Goal: Complete application form: Complete application form

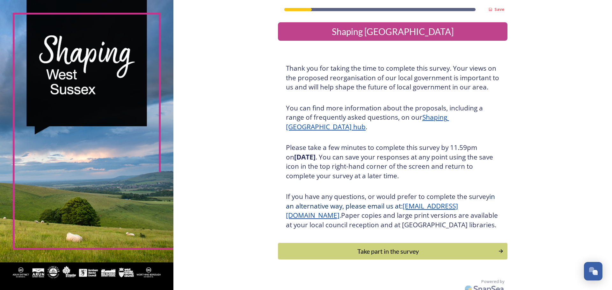
scroll to position [16, 0]
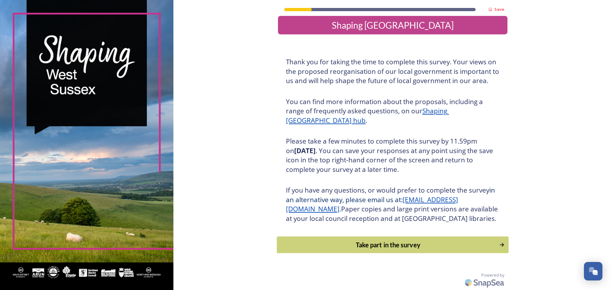
click at [394, 246] on div "Take part in the survey" at bounding box center [389, 245] width 216 height 10
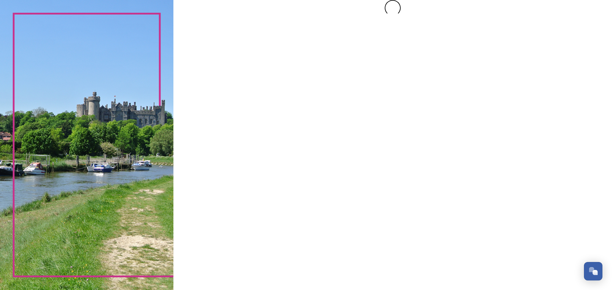
scroll to position [0, 0]
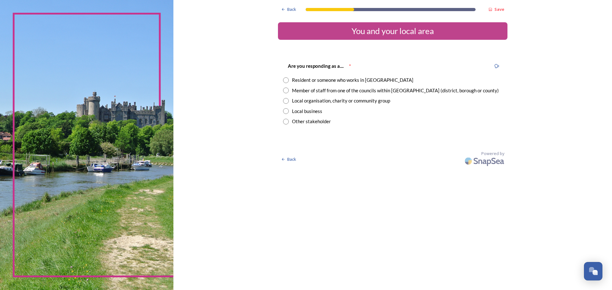
click at [286, 81] on input "radio" at bounding box center [286, 80] width 6 height 6
radio input "true"
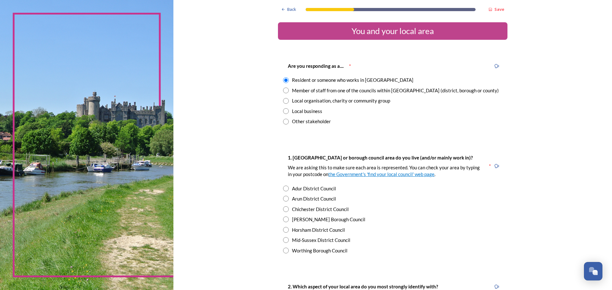
click at [283, 230] on input "radio" at bounding box center [286, 230] width 6 height 6
radio input "true"
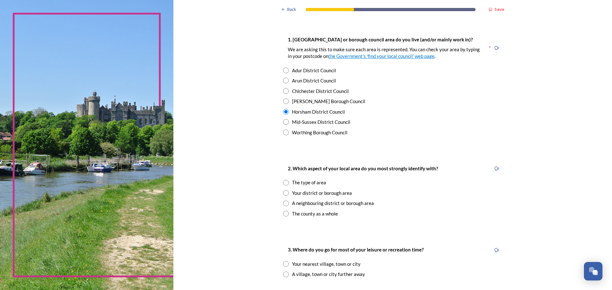
scroll to position [119, 0]
click at [285, 182] on input "radio" at bounding box center [286, 182] width 6 height 6
radio input "true"
click at [284, 273] on input "radio" at bounding box center [286, 274] width 6 height 6
radio input "true"
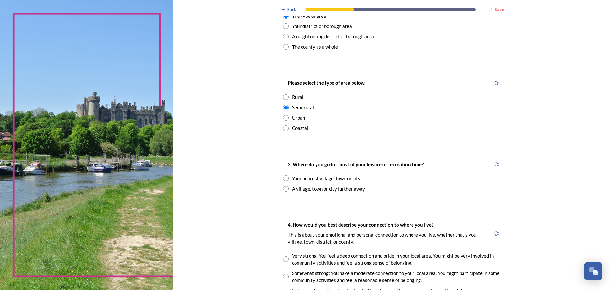
scroll to position [290, 0]
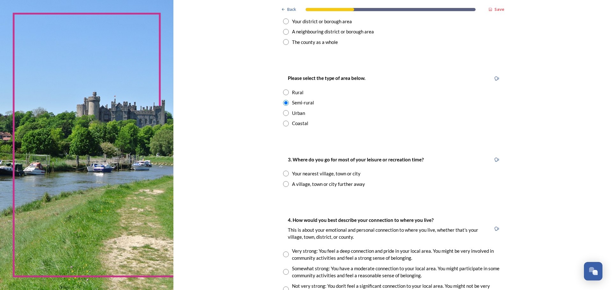
click at [284, 172] on input "radio" at bounding box center [286, 174] width 6 height 6
radio input "true"
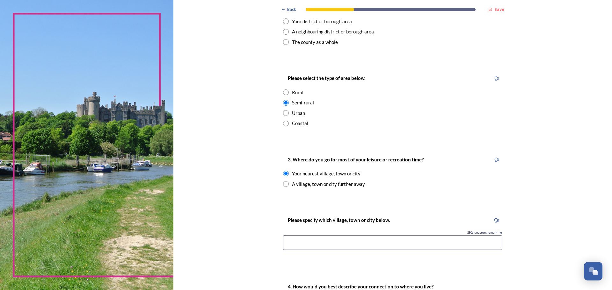
click at [334, 242] on input at bounding box center [392, 243] width 219 height 15
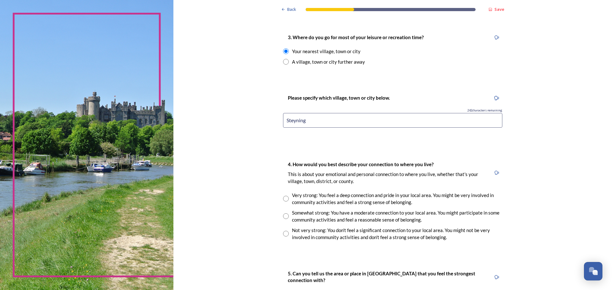
scroll to position [413, 0]
type input "Steyning"
click at [285, 197] on input "radio" at bounding box center [286, 198] width 6 height 6
radio input "true"
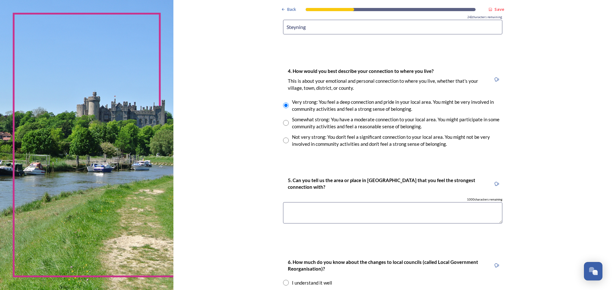
scroll to position [507, 0]
click at [317, 218] on textarea at bounding box center [392, 211] width 219 height 21
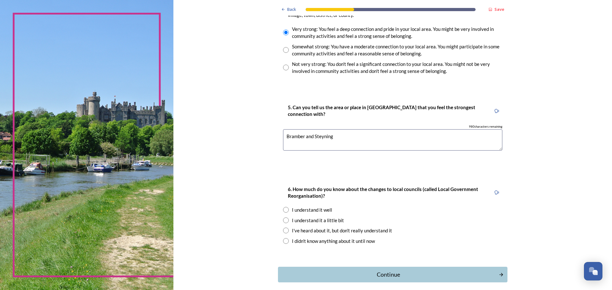
scroll to position [580, 0]
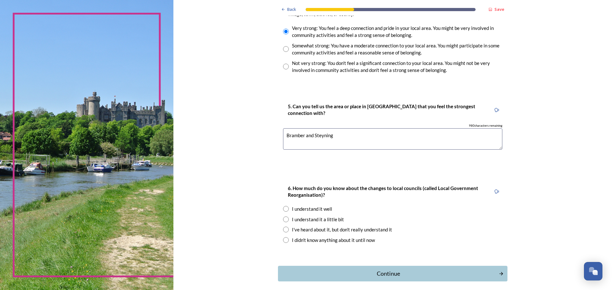
type textarea "Bramber and Steyning"
click at [284, 221] on input "radio" at bounding box center [286, 220] width 6 height 6
radio input "true"
click at [394, 273] on div "Continue" at bounding box center [389, 274] width 216 height 9
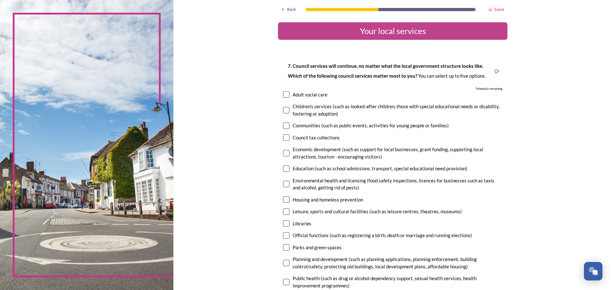
click at [284, 126] on input "checkbox" at bounding box center [286, 126] width 6 height 6
checkbox input "true"
click at [284, 211] on input "checkbox" at bounding box center [286, 212] width 6 height 6
checkbox input "true"
click at [285, 224] on input "checkbox" at bounding box center [286, 224] width 6 height 6
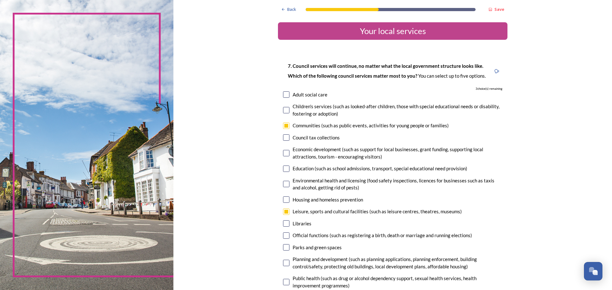
checkbox input "true"
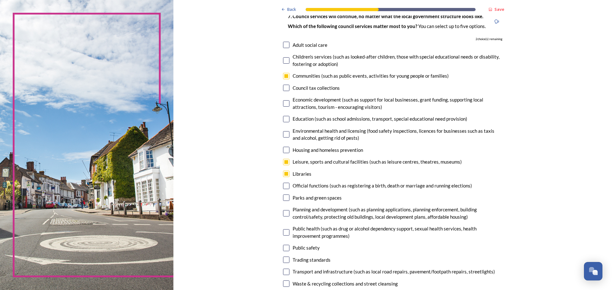
scroll to position [51, 0]
click at [284, 198] on input "checkbox" at bounding box center [286, 197] width 6 height 6
checkbox input "true"
click at [283, 74] on input "checkbox" at bounding box center [286, 75] width 6 height 6
checkbox input "false"
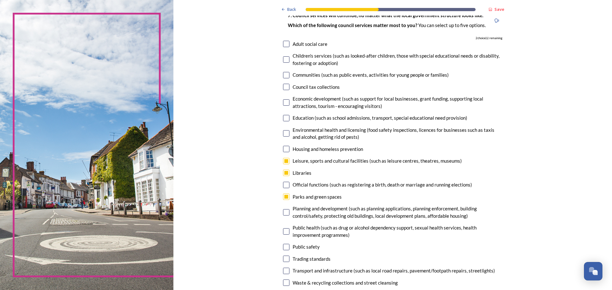
click at [284, 213] on input "checkbox" at bounding box center [286, 212] width 6 height 6
checkbox input "true"
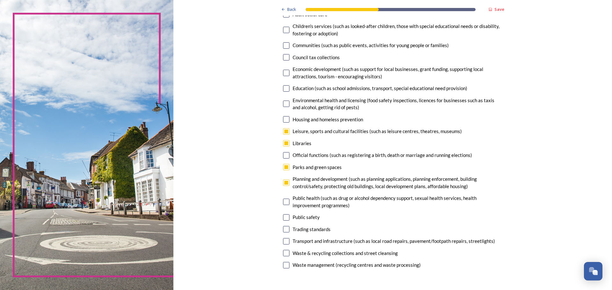
scroll to position [81, 0]
click at [284, 45] on input "checkbox" at bounding box center [286, 44] width 6 height 6
checkbox input "true"
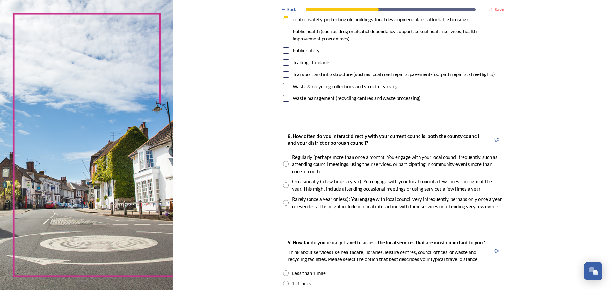
scroll to position [248, 0]
click at [284, 185] on input "radio" at bounding box center [286, 185] width 6 height 6
radio input "true"
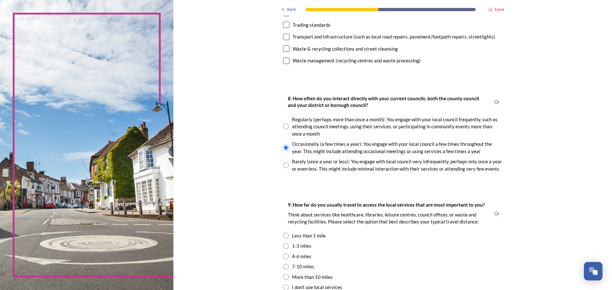
scroll to position [289, 0]
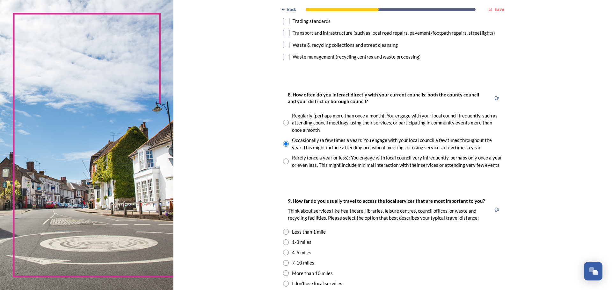
click at [284, 232] on input "radio" at bounding box center [286, 232] width 6 height 6
radio input "true"
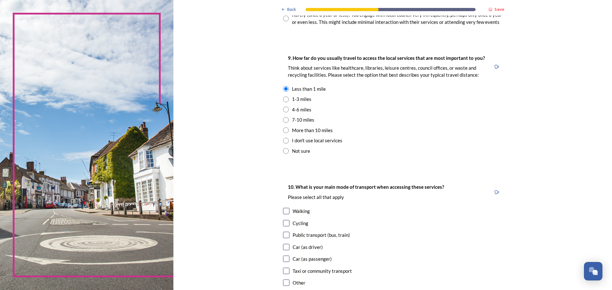
scroll to position [436, 0]
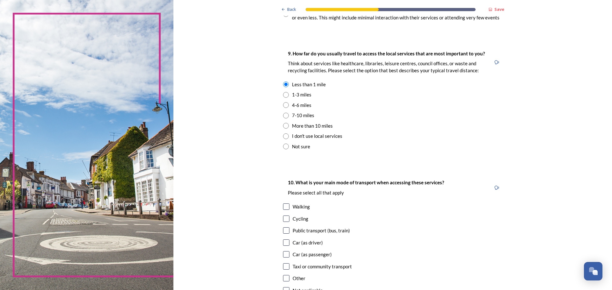
click at [284, 208] on input "checkbox" at bounding box center [286, 207] width 6 height 6
checkbox input "true"
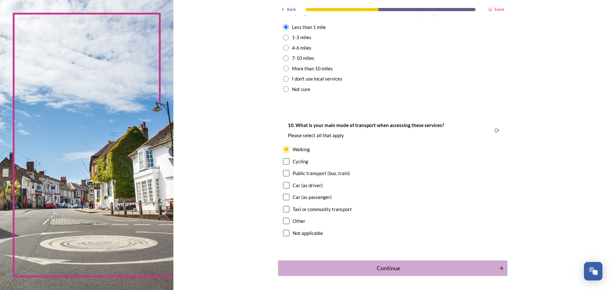
scroll to position [495, 0]
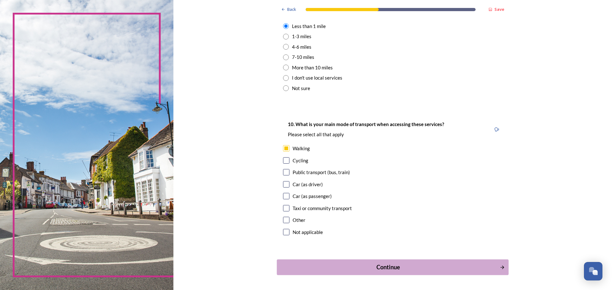
click at [385, 268] on div "Continue" at bounding box center [389, 267] width 216 height 9
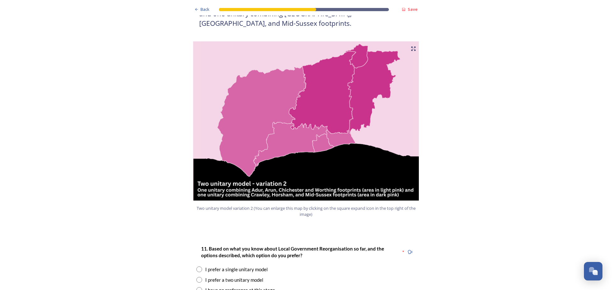
scroll to position [654, 0]
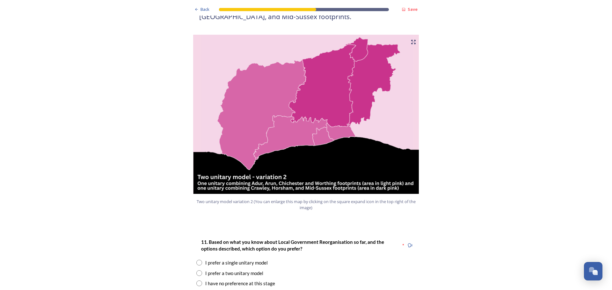
click at [196, 271] on input "radio" at bounding box center [199, 274] width 6 height 6
radio input "true"
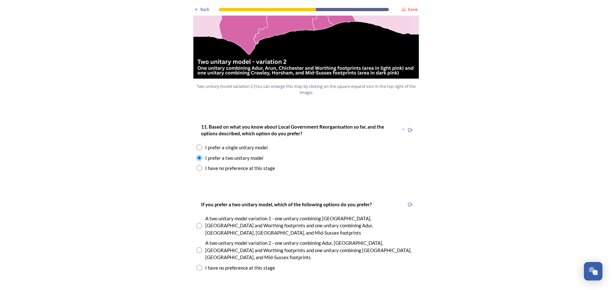
scroll to position [782, 0]
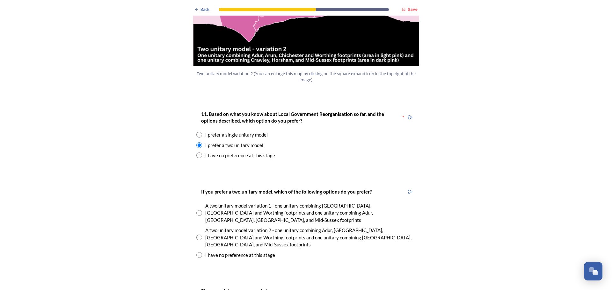
click at [197, 235] on input "radio" at bounding box center [199, 238] width 6 height 6
radio input "true"
click at [198, 210] on input "radio" at bounding box center [199, 213] width 6 height 6
radio input "true"
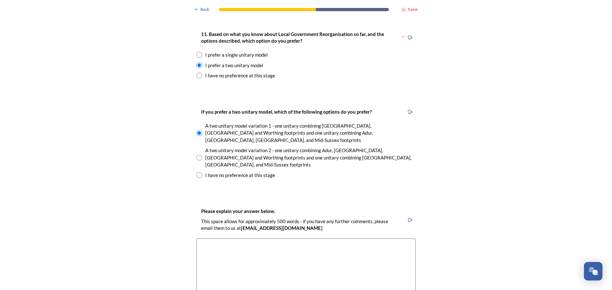
scroll to position [867, 0]
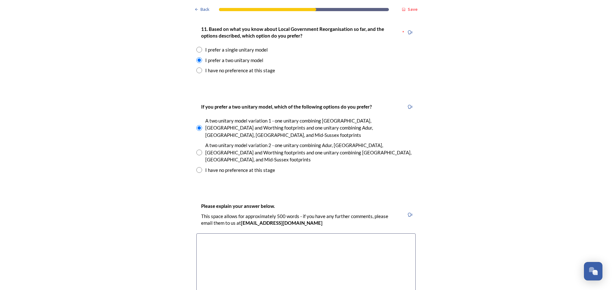
click at [208, 234] on textarea at bounding box center [305, 270] width 219 height 72
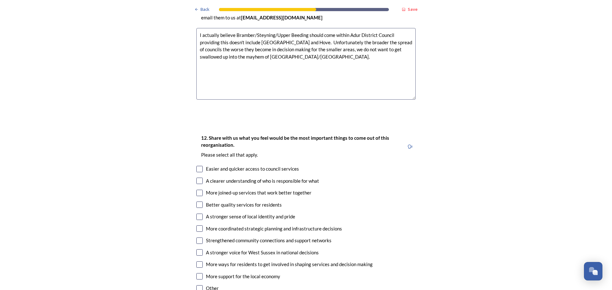
scroll to position [1075, 0]
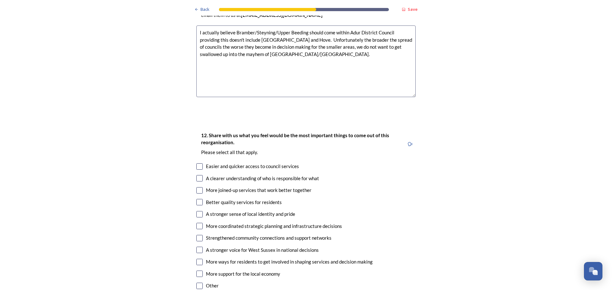
type textarea "I actually believe Bramber/Steyning/Upper Beeding should come within Adur Distr…"
click at [196, 175] on input "checkbox" at bounding box center [199, 178] width 6 height 6
checkbox input "true"
click at [196, 187] on input "checkbox" at bounding box center [199, 190] width 6 height 6
checkbox input "true"
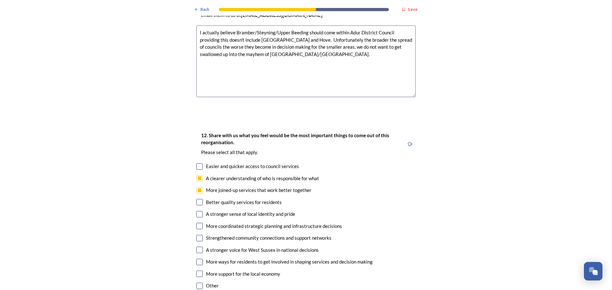
click at [197, 199] on input "checkbox" at bounding box center [199, 202] width 6 height 6
checkbox input "true"
click at [197, 223] on input "checkbox" at bounding box center [199, 226] width 6 height 6
checkbox input "true"
click at [197, 259] on input "checkbox" at bounding box center [199, 262] width 6 height 6
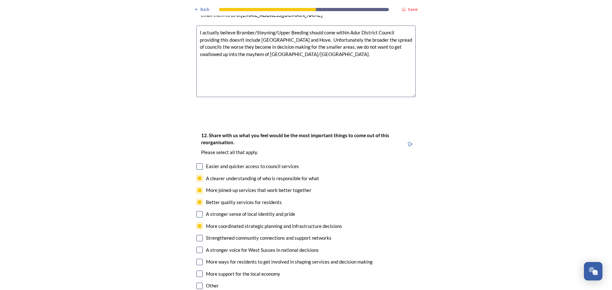
checkbox input "true"
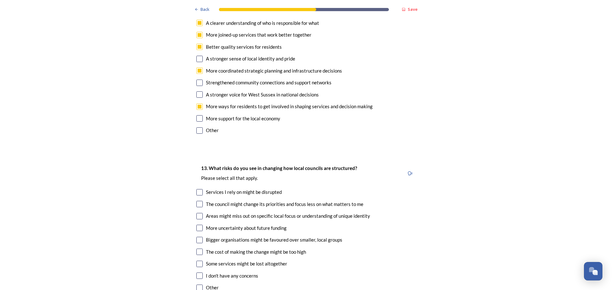
scroll to position [1238, 0]
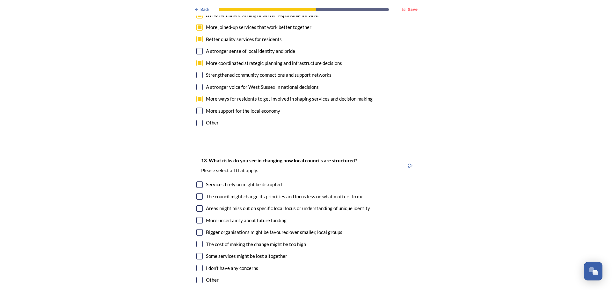
click at [196, 182] on input "checkbox" at bounding box center [199, 185] width 6 height 6
checkbox input "true"
click at [196, 206] on input "checkbox" at bounding box center [199, 209] width 6 height 6
checkbox input "true"
click at [197, 217] on input "checkbox" at bounding box center [199, 220] width 6 height 6
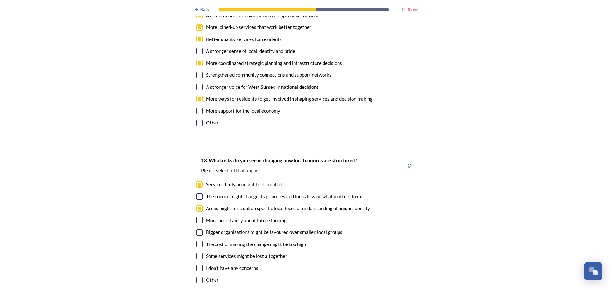
checkbox input "true"
click at [196, 230] on input "checkbox" at bounding box center [199, 233] width 6 height 6
checkbox input "true"
click at [197, 241] on input "checkbox" at bounding box center [199, 244] width 6 height 6
checkbox input "true"
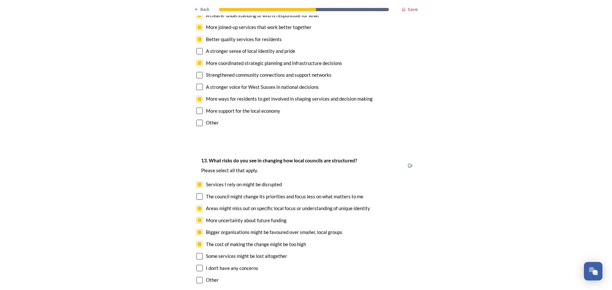
click at [196, 253] on input "checkbox" at bounding box center [199, 256] width 6 height 6
checkbox input "true"
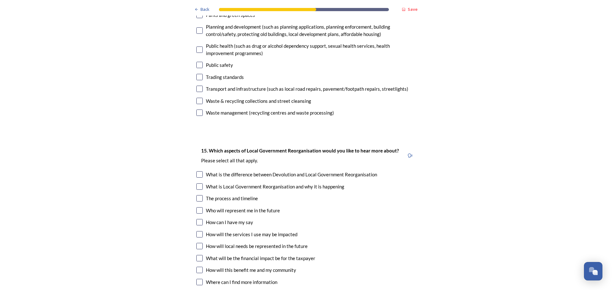
scroll to position [1750, 0]
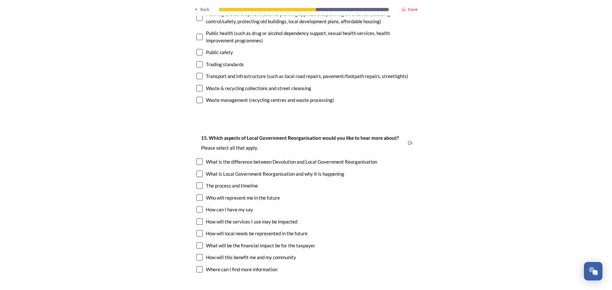
click at [198, 183] on input "checkbox" at bounding box center [199, 186] width 6 height 6
checkbox input "true"
click at [197, 195] on input "checkbox" at bounding box center [199, 198] width 6 height 6
checkbox input "true"
click at [197, 207] on input "checkbox" at bounding box center [199, 210] width 6 height 6
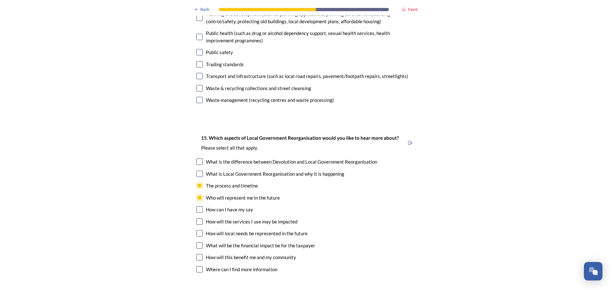
checkbox input "true"
click at [196, 219] on input "checkbox" at bounding box center [199, 222] width 6 height 6
checkbox input "true"
click at [199, 230] on input "checkbox" at bounding box center [199, 233] width 6 height 6
checkbox input "true"
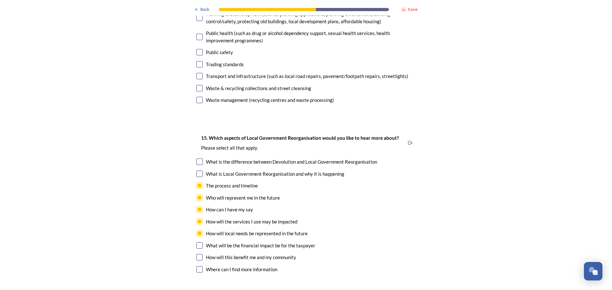
click at [199, 243] on input "checkbox" at bounding box center [199, 246] width 6 height 6
checkbox input "true"
click at [196, 254] on input "checkbox" at bounding box center [199, 257] width 6 height 6
checkbox input "true"
click at [198, 267] on input "checkbox" at bounding box center [199, 270] width 6 height 6
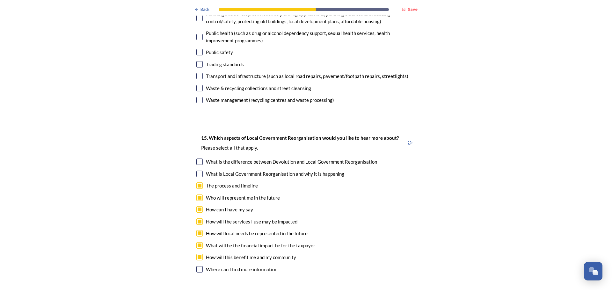
checkbox input "true"
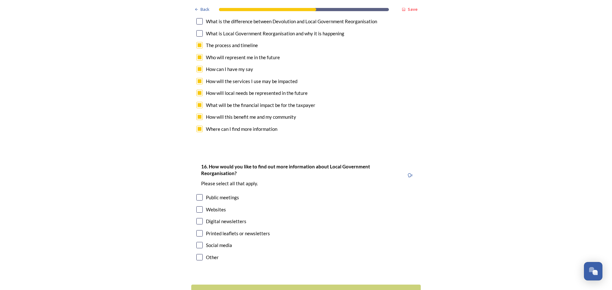
scroll to position [1904, 0]
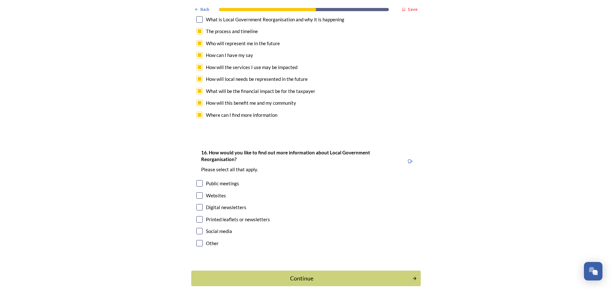
click at [196, 180] on input "checkbox" at bounding box center [199, 183] width 6 height 6
checkbox input "true"
click at [303, 274] on div "Continue" at bounding box center [302, 278] width 216 height 9
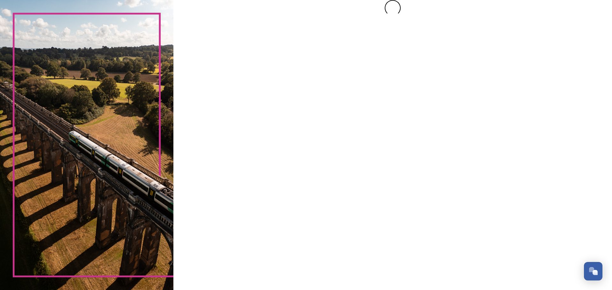
scroll to position [0, 0]
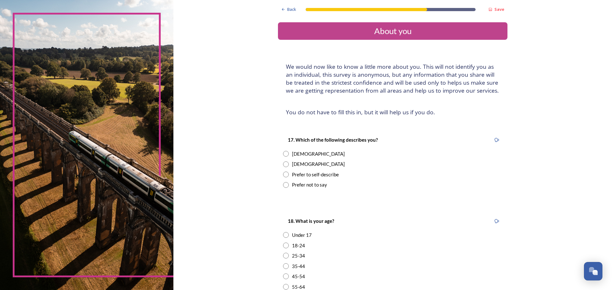
click at [283, 154] on input "radio" at bounding box center [286, 154] width 6 height 6
radio input "true"
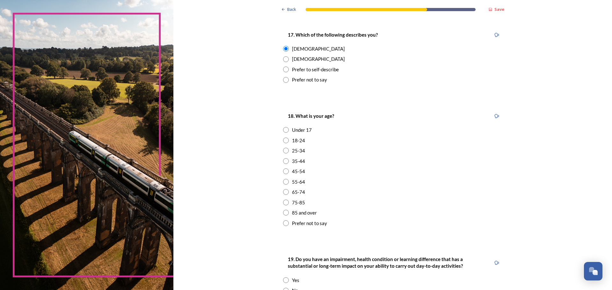
scroll to position [107, 0]
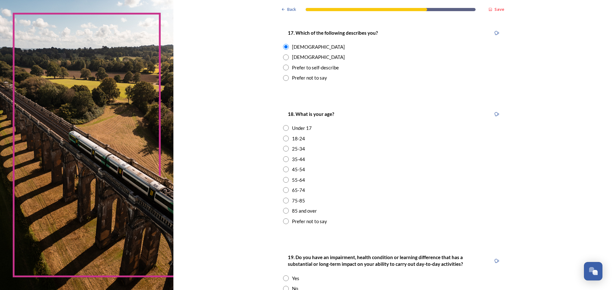
click at [284, 190] on input "radio" at bounding box center [286, 190] width 6 height 6
radio input "true"
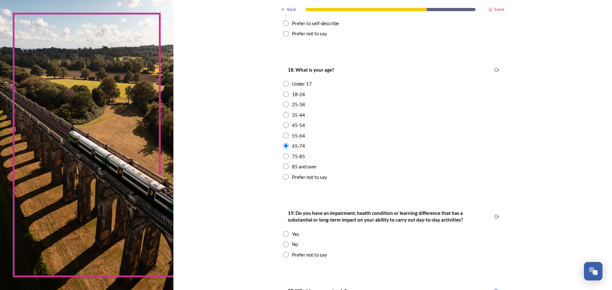
scroll to position [153, 0]
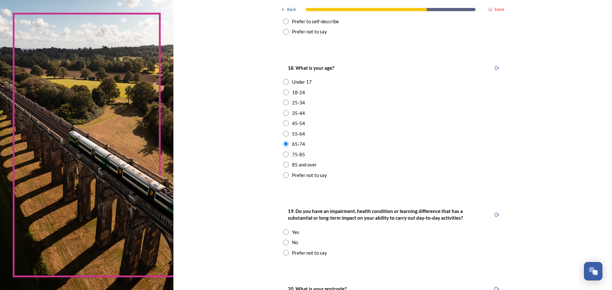
click at [285, 243] on input "radio" at bounding box center [286, 243] width 6 height 6
radio input "true"
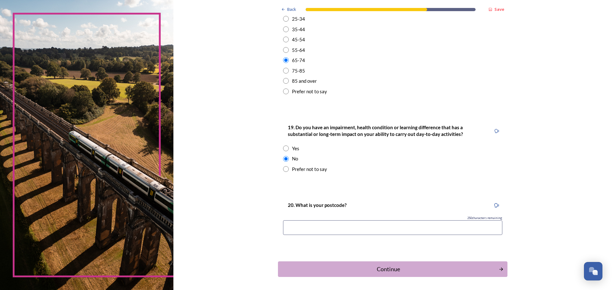
scroll to position [238, 0]
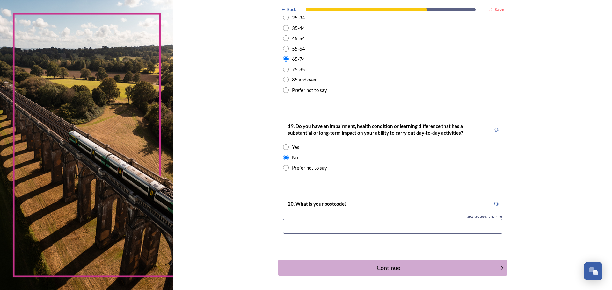
click at [296, 224] on input at bounding box center [392, 226] width 219 height 15
type input "BN44 3PS"
click at [383, 270] on div "Continue" at bounding box center [389, 268] width 216 height 9
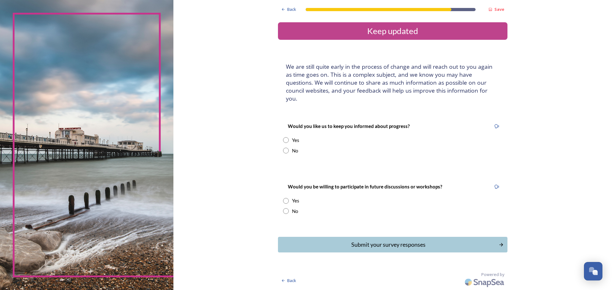
click at [286, 137] on input "radio" at bounding box center [286, 140] width 6 height 6
radio input "true"
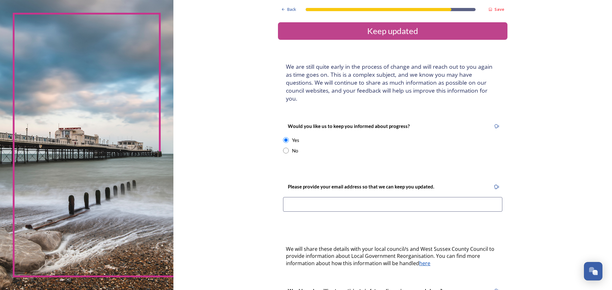
click at [315, 201] on input at bounding box center [392, 204] width 219 height 15
type input "K"
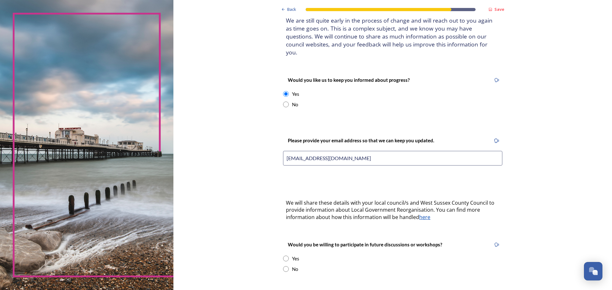
scroll to position [51, 0]
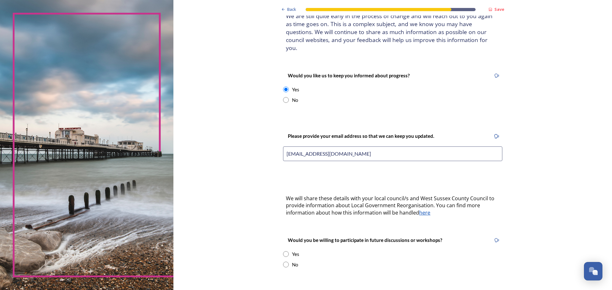
type input "[EMAIL_ADDRESS][DOMAIN_NAME]"
click at [284, 262] on input "radio" at bounding box center [286, 265] width 6 height 6
radio input "true"
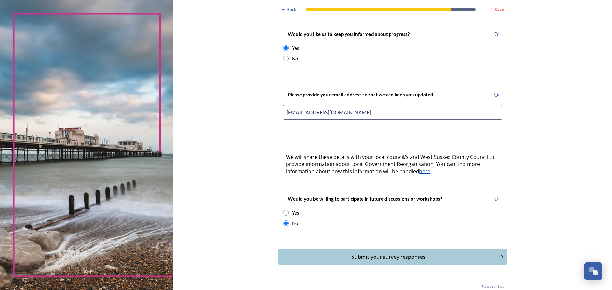
scroll to position [96, 0]
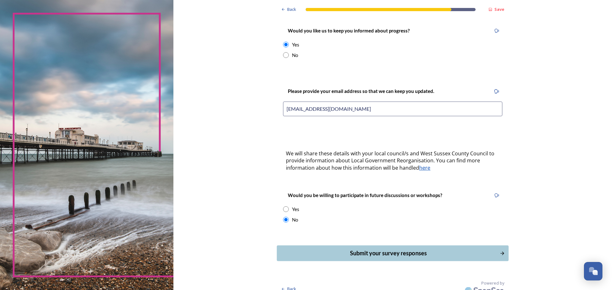
click at [379, 249] on div "Submit your survey responses" at bounding box center [389, 253] width 216 height 9
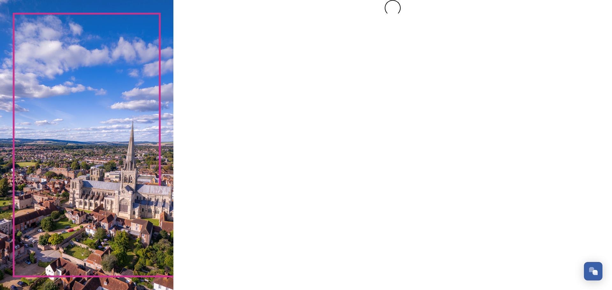
scroll to position [0, 0]
